Goal: Find contact information: Find contact information

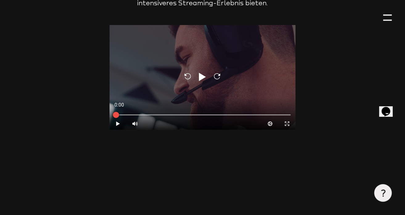
type input "0.8"
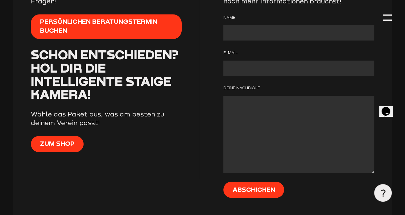
scroll to position [2953, 0]
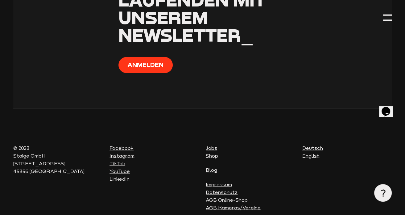
click at [214, 181] on link "Impressum" at bounding box center [219, 184] width 26 height 6
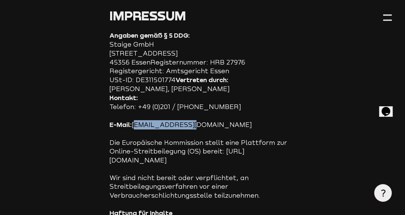
drag, startPoint x: 196, startPoint y: 124, endPoint x: 134, endPoint y: 124, distance: 62.3
click at [134, 124] on p "E-Mail: info@staige.com" at bounding box center [203, 124] width 186 height 9
copy p "info@staige.com"
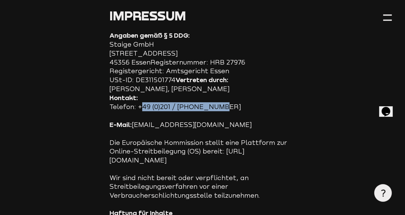
drag, startPoint x: 210, startPoint y: 105, endPoint x: 139, endPoint y: 107, distance: 71.3
click at [139, 107] on p "Kontakt: Telefon: +49 (0)201 / 24 68 51 0" at bounding box center [203, 102] width 186 height 18
copy p "+49 (0)201 / 24 68 51 0"
